Goal: Transaction & Acquisition: Purchase product/service

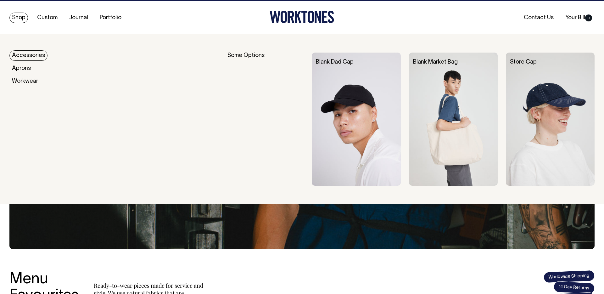
scroll to position [8, 0]
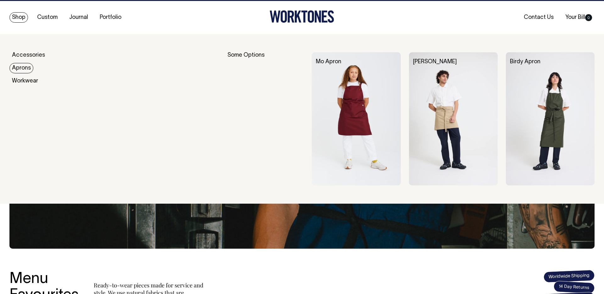
click at [18, 67] on link "Aprons" at bounding box center [21, 68] width 24 height 10
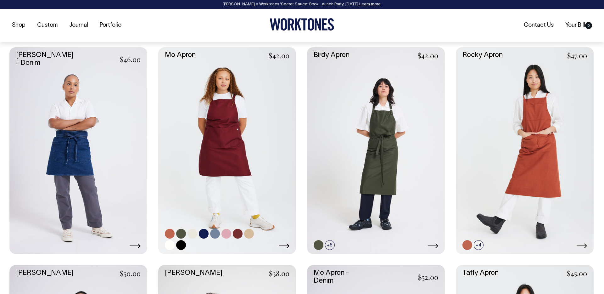
scroll to position [267, 0]
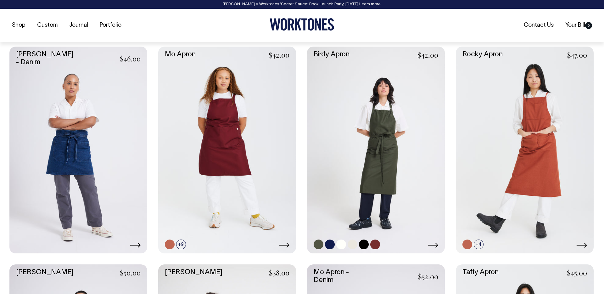
click at [370, 142] on link at bounding box center [376, 150] width 138 height 207
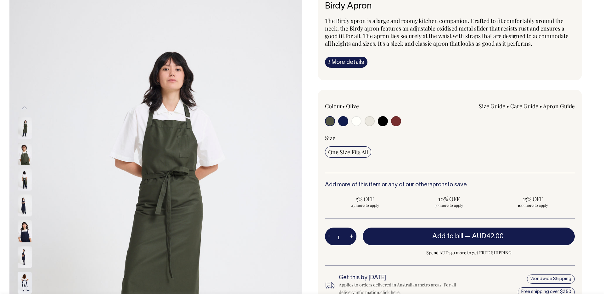
scroll to position [56, 0]
